Goal: Information Seeking & Learning: Check status

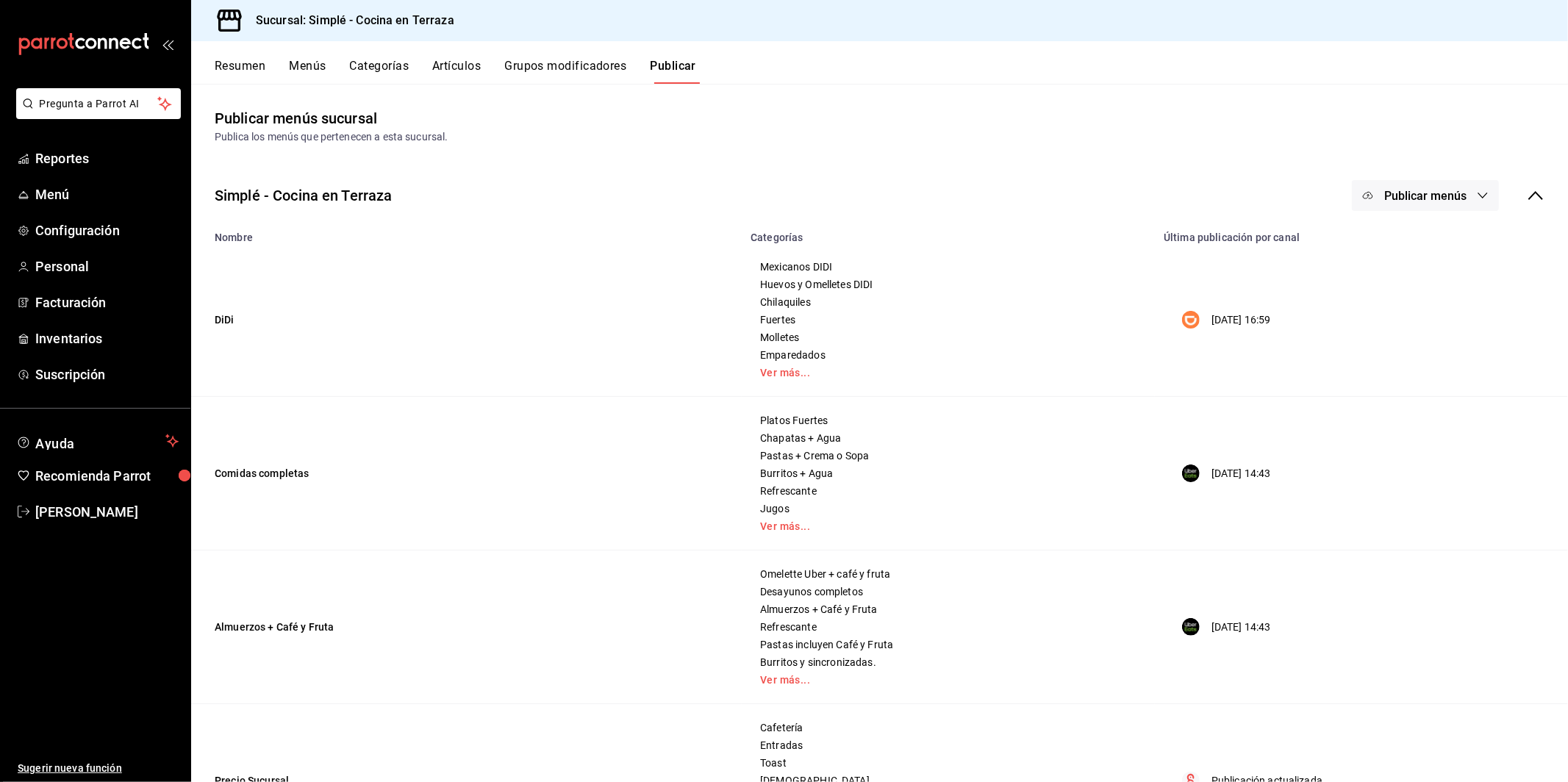
click at [234, 61] on button "Resumen" at bounding box center [240, 71] width 50 height 25
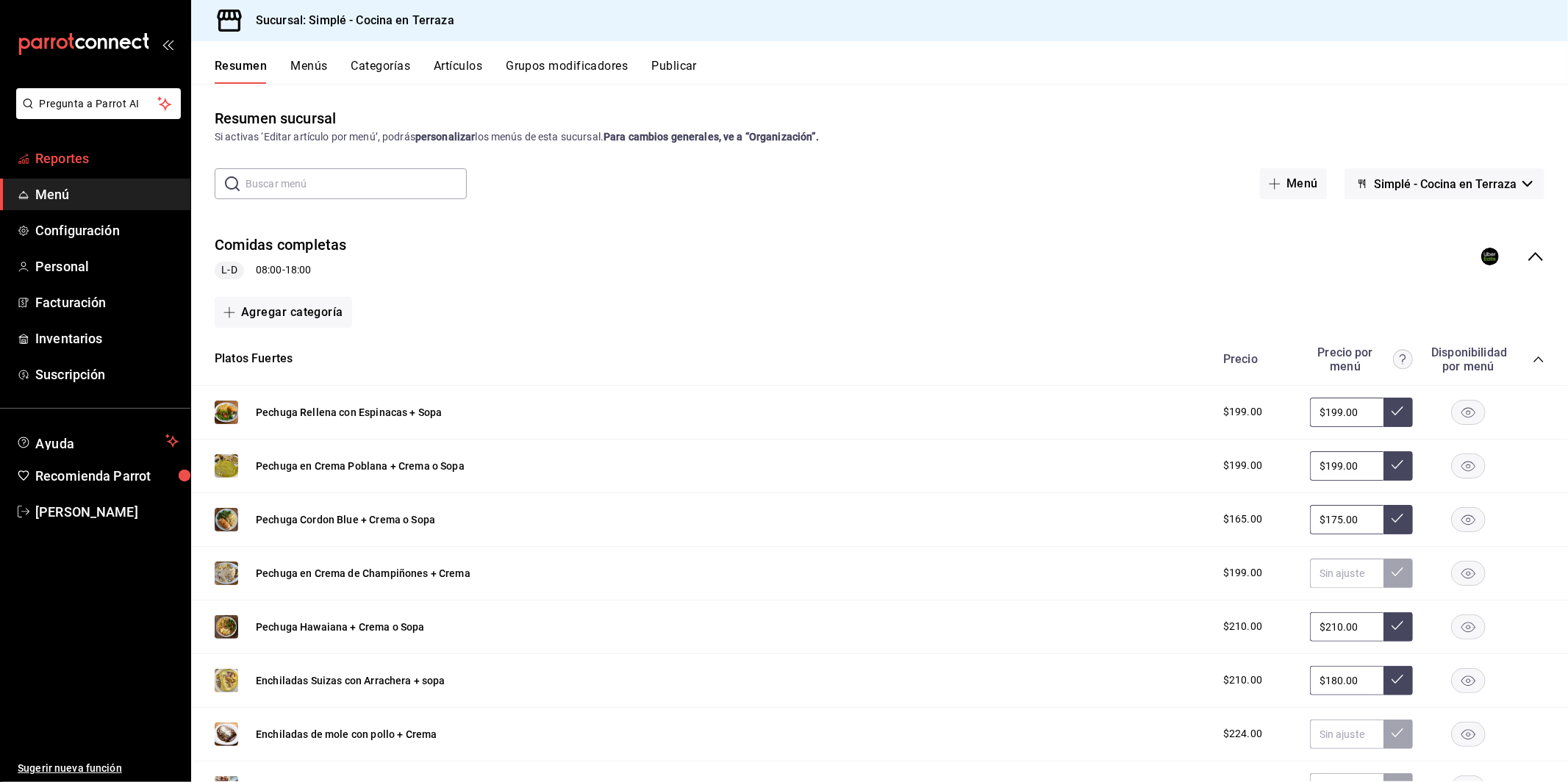
click at [67, 148] on span "Reportes" at bounding box center [107, 158] width 143 height 20
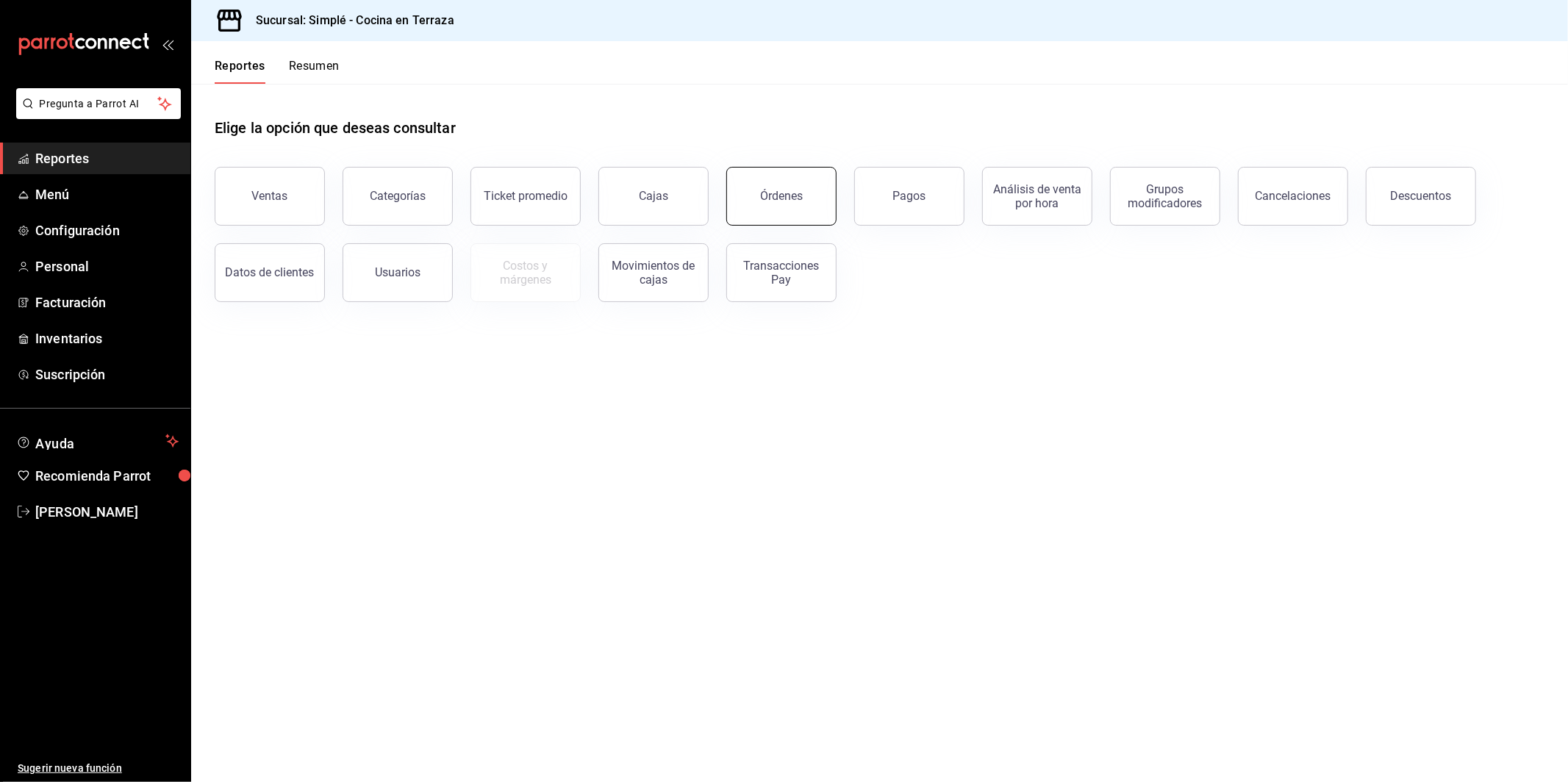
click at [801, 218] on button "Órdenes" at bounding box center [781, 196] width 110 height 59
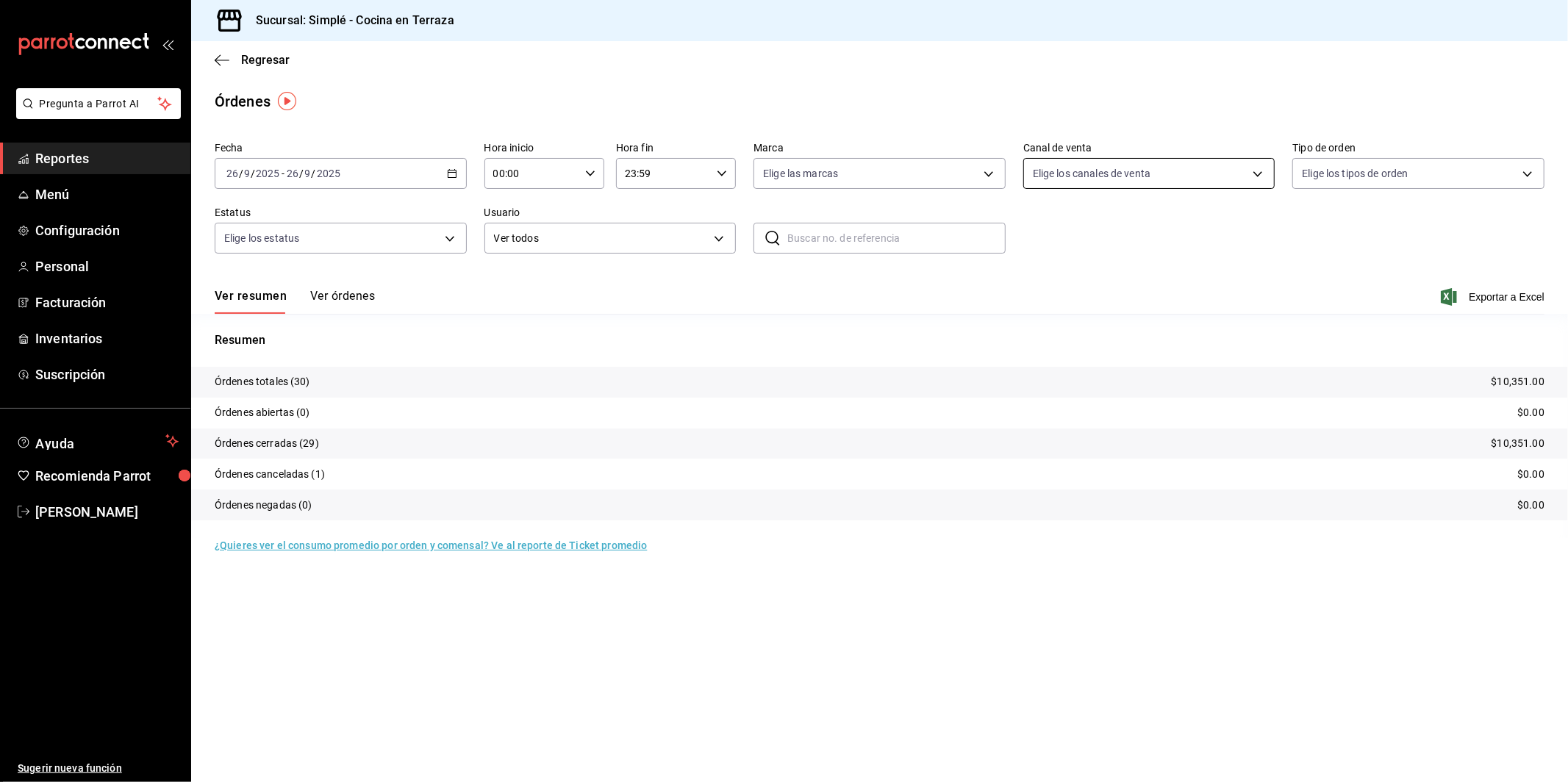
click at [1090, 168] on body "Pregunta a Parrot AI Reportes Menú Configuración Personal Facturación Inventari…" at bounding box center [784, 391] width 1568 height 782
click at [1089, 282] on span "Punto de venta" at bounding box center [1166, 279] width 205 height 16
type input "PARROT"
checkbox input "true"
click at [1089, 282] on span "Punto de venta" at bounding box center [1166, 279] width 205 height 16
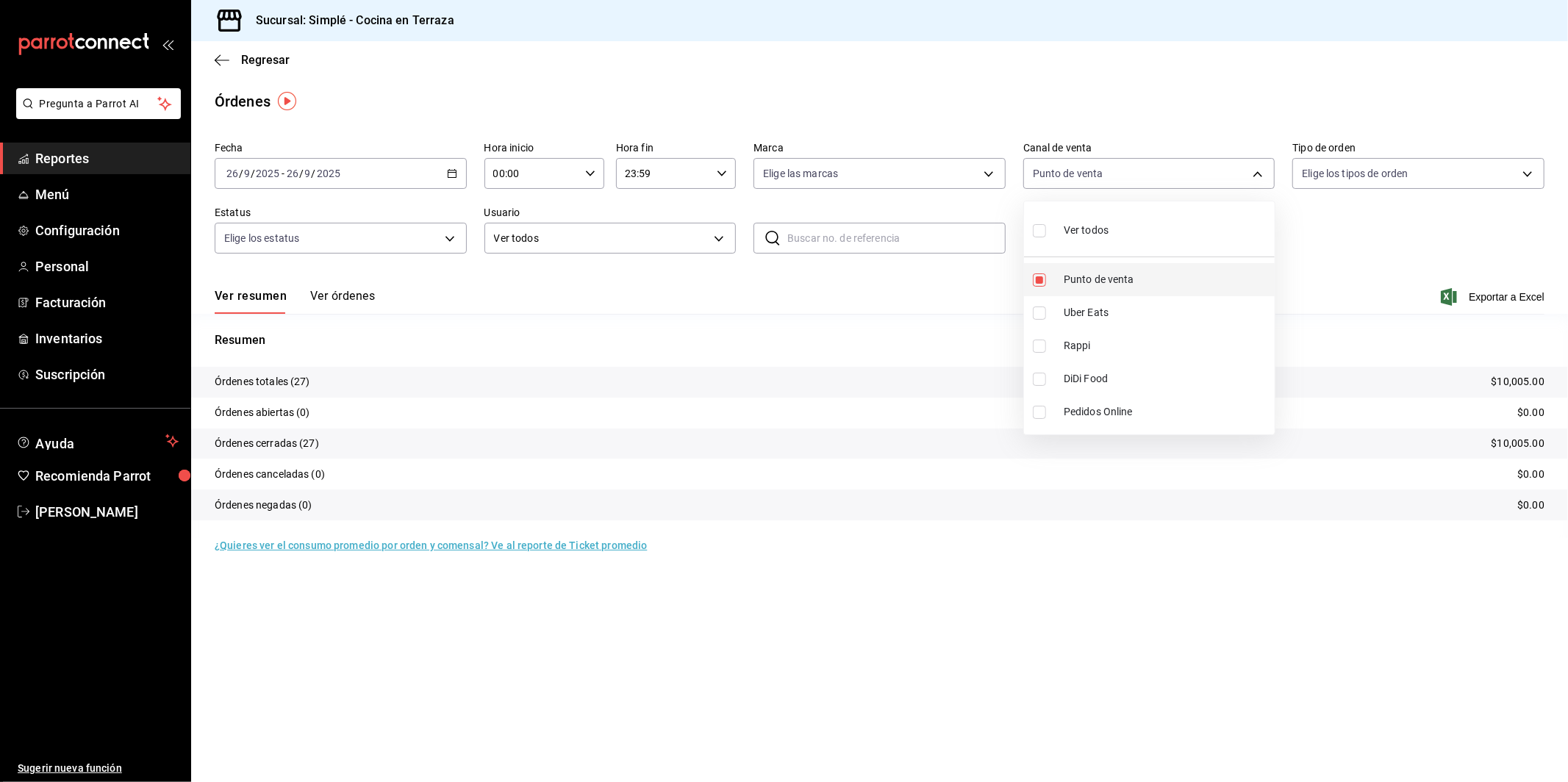
checkbox input "false"
click at [1083, 306] on span "Uber Eats" at bounding box center [1166, 312] width 205 height 16
type input "UBER_EATS"
checkbox input "true"
click at [1083, 306] on span "Uber Eats" at bounding box center [1166, 312] width 205 height 16
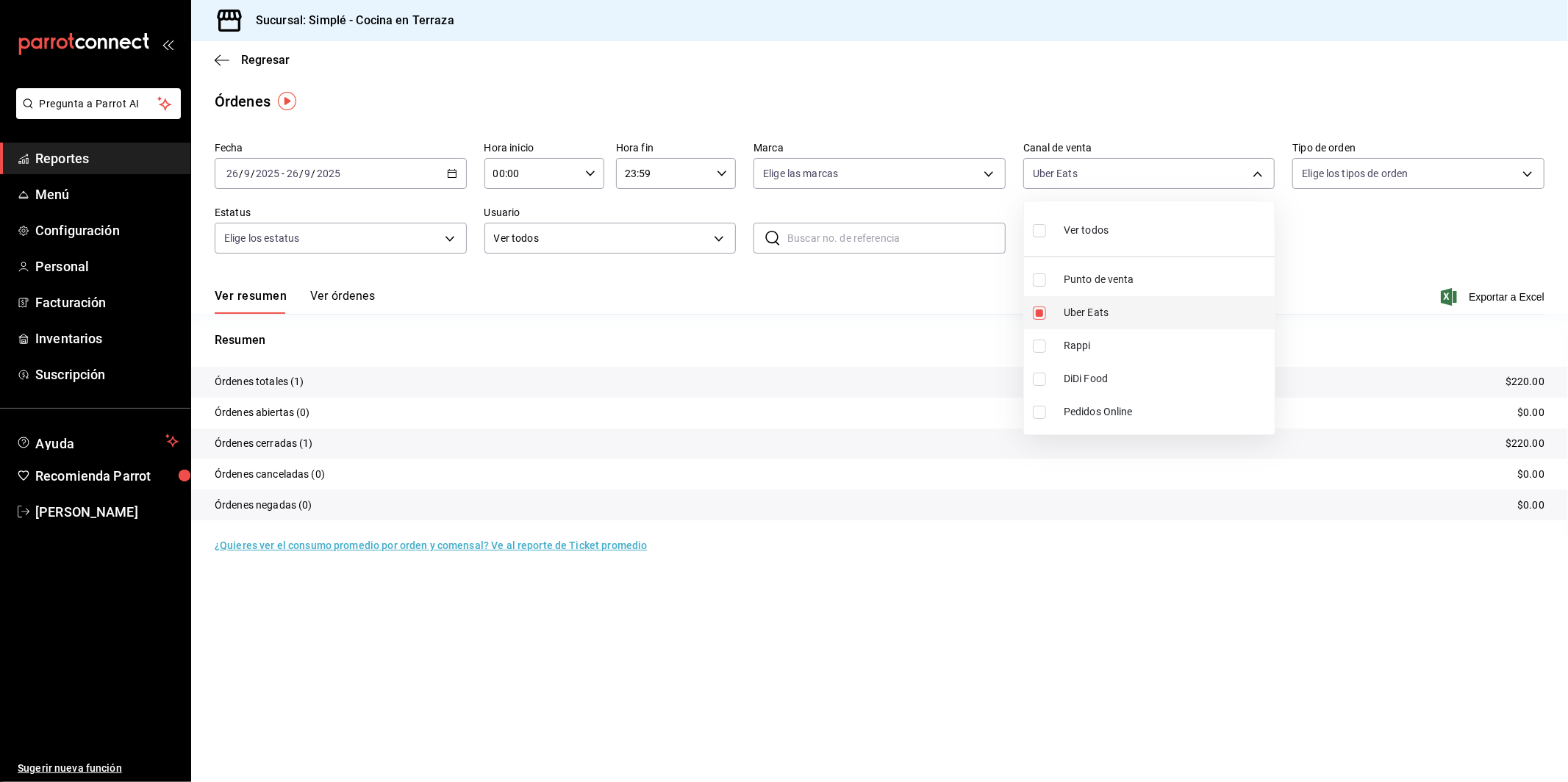
checkbox input "false"
click at [1084, 375] on span "DiDi Food" at bounding box center [1166, 379] width 205 height 16
type input "DIDI_FOOD"
checkbox input "true"
click at [1084, 375] on span "DiDi Food" at bounding box center [1166, 379] width 205 height 16
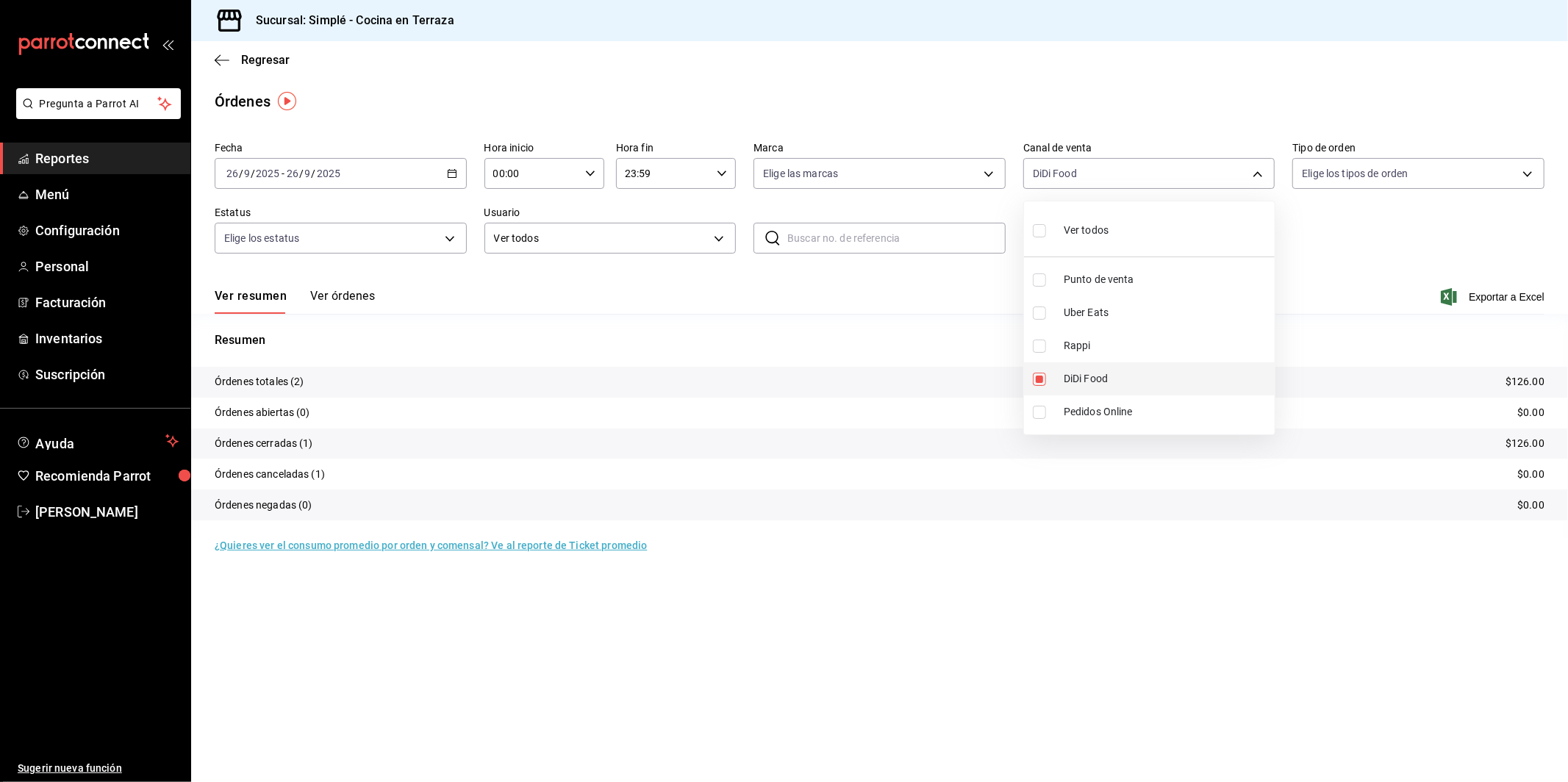
checkbox input "false"
click at [1363, 243] on div at bounding box center [784, 391] width 1568 height 782
